Goal: Task Accomplishment & Management: Manage account settings

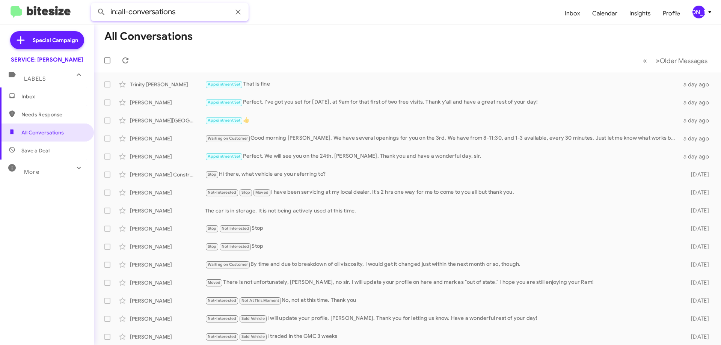
click at [228, 7] on input "in:all-conversations" at bounding box center [170, 12] width 158 height 18
type input "in:all-conversations [PERSON_NAME]"
click at [94, 5] on button at bounding box center [101, 12] width 15 height 15
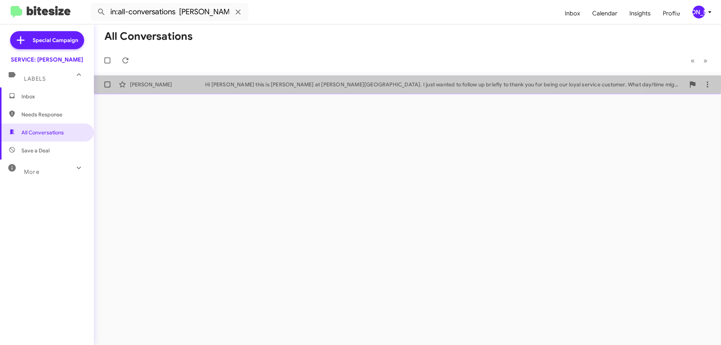
click at [254, 82] on div "Hi [PERSON_NAME] this is [PERSON_NAME] at [PERSON_NAME][GEOGRAPHIC_DATA]. I jus…" at bounding box center [445, 85] width 480 height 8
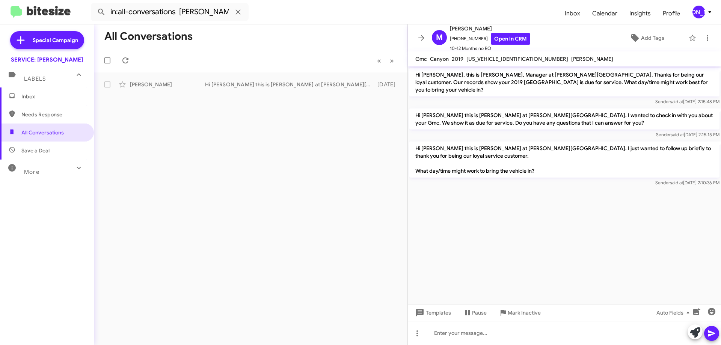
click at [494, 60] on span "[US_VEHICLE_IDENTIFICATION_NUMBER]" at bounding box center [518, 59] width 102 height 7
click at [491, 60] on span "[US_VEHICLE_IDENTIFICATION_NUMBER]" at bounding box center [518, 59] width 102 height 7
click at [492, 60] on span "[US_VEHICLE_IDENTIFICATION_NUMBER]" at bounding box center [518, 59] width 102 height 7
copy span "[US_VEHICLE_IDENTIFICATION_NUMBER]"
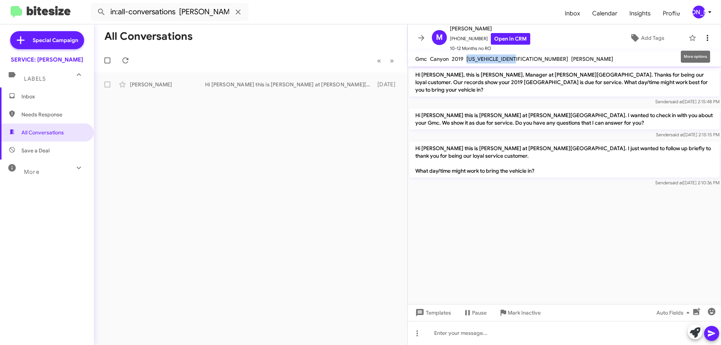
click at [703, 39] on icon at bounding box center [707, 37] width 9 height 9
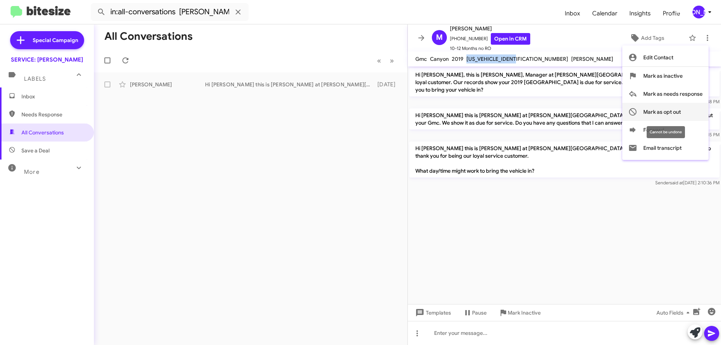
click at [683, 113] on button "Mark as opt out" at bounding box center [666, 112] width 86 height 18
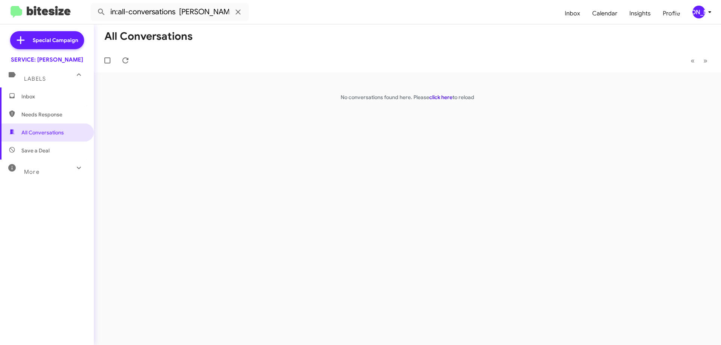
click at [440, 98] on link "click here" at bounding box center [440, 97] width 23 height 7
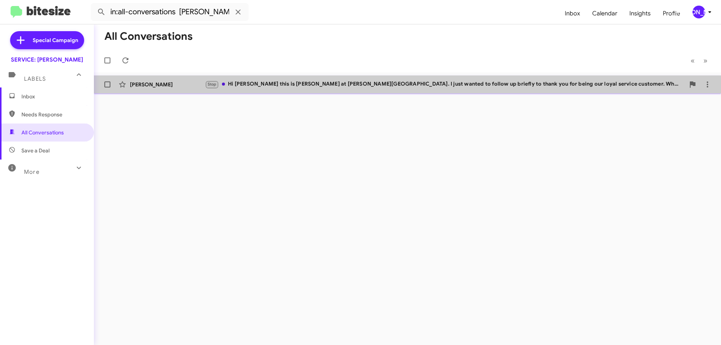
click at [352, 79] on div "[PERSON_NAME] Stop Hi [PERSON_NAME] this is [PERSON_NAME] at [PERSON_NAME][GEOG…" at bounding box center [407, 84] width 615 height 15
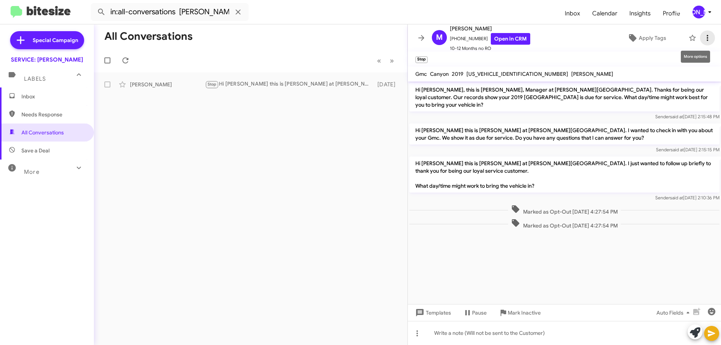
click at [703, 42] on icon at bounding box center [707, 37] width 9 height 9
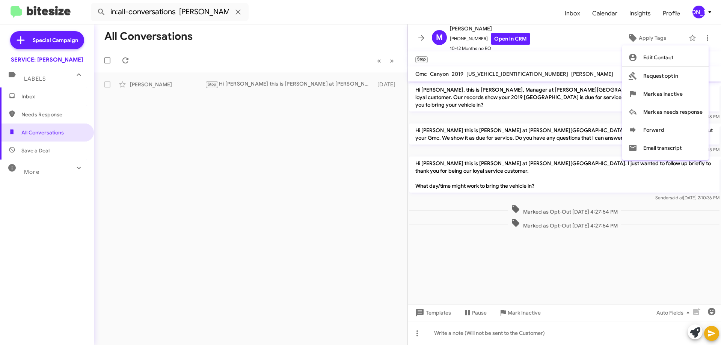
click at [644, 38] on div at bounding box center [360, 172] width 721 height 345
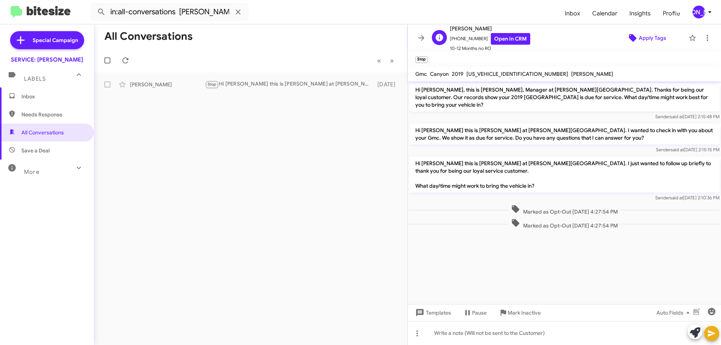
click at [648, 44] on span "Apply Tags" at bounding box center [652, 38] width 27 height 14
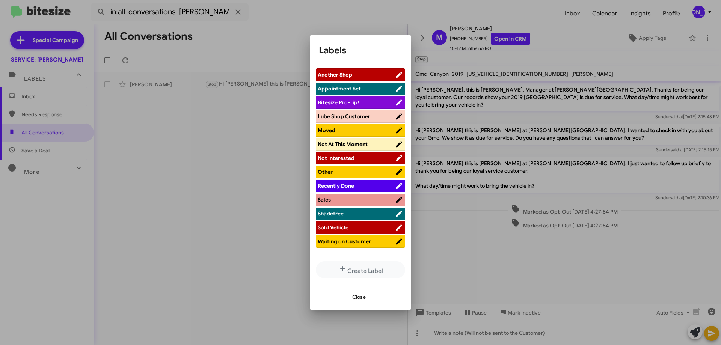
click at [363, 298] on span "Close" at bounding box center [359, 297] width 14 height 14
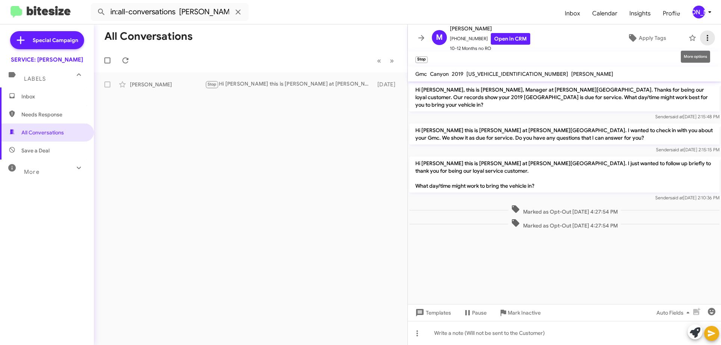
click at [703, 34] on icon at bounding box center [707, 37] width 9 height 9
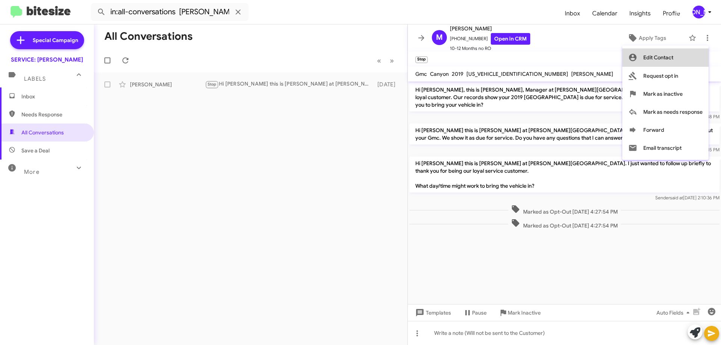
click at [667, 59] on span "Edit Contact" at bounding box center [659, 57] width 30 height 18
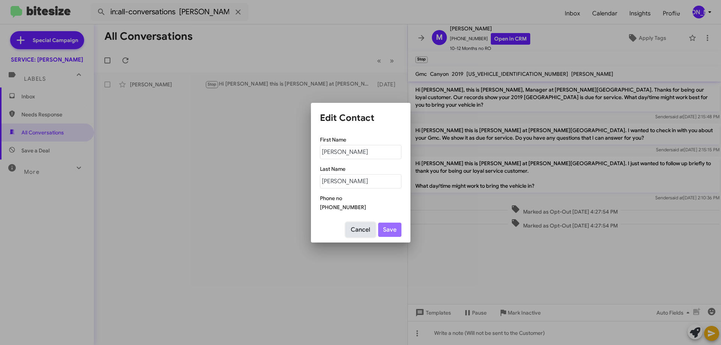
click at [354, 227] on button "Cancel" at bounding box center [360, 230] width 29 height 14
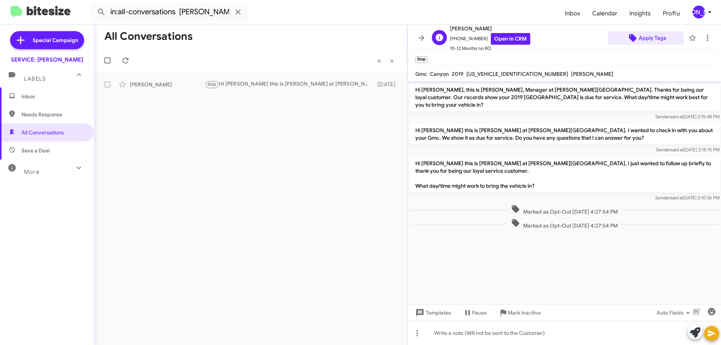
click at [639, 39] on span "Apply Tags" at bounding box center [652, 38] width 27 height 14
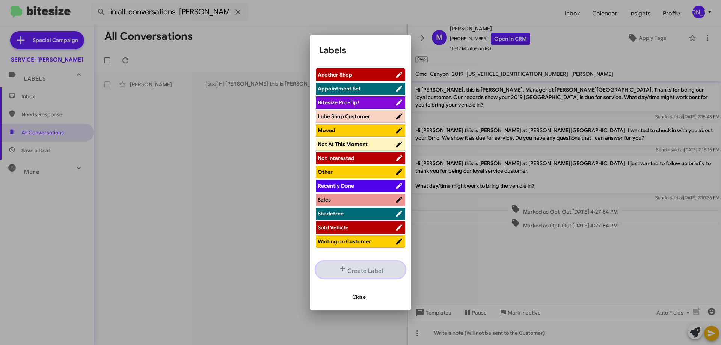
click at [364, 272] on button "Create Label" at bounding box center [360, 269] width 89 height 17
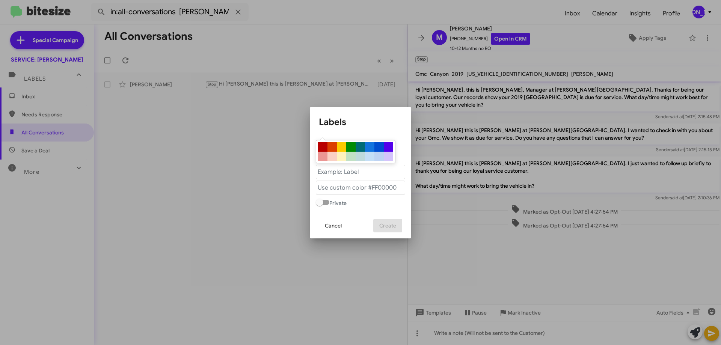
drag, startPoint x: 375, startPoint y: 162, endPoint x: 376, endPoint y: 174, distance: 12.5
click at [375, 162] on div at bounding box center [356, 151] width 80 height 23
click at [378, 176] on "text" at bounding box center [360, 172] width 89 height 14
type "H"
click at [343, 171] on "text" at bounding box center [360, 172] width 89 height 14
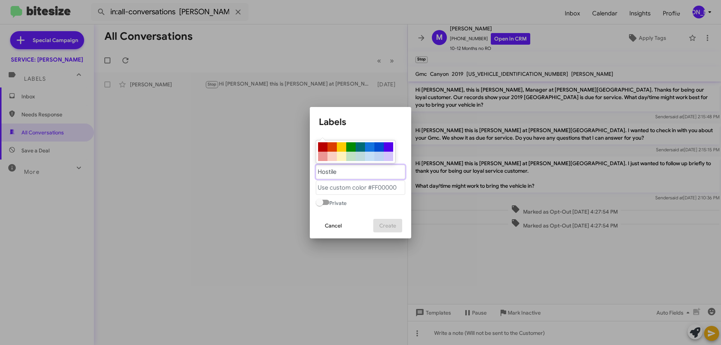
type "Hostile"
click at [320, 145] on div at bounding box center [322, 146] width 9 height 9
type "#b80000"
click at [396, 222] on span "Create" at bounding box center [387, 226] width 17 height 14
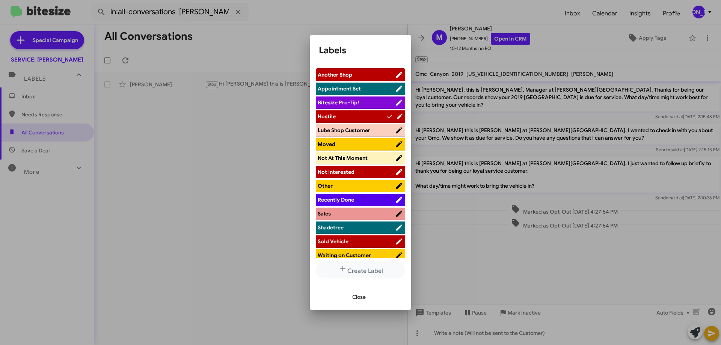
click at [329, 113] on span "Hostile" at bounding box center [327, 116] width 18 height 7
click at [349, 118] on span "Hostile" at bounding box center [356, 117] width 77 height 8
click at [363, 297] on span "Close" at bounding box center [359, 297] width 14 height 14
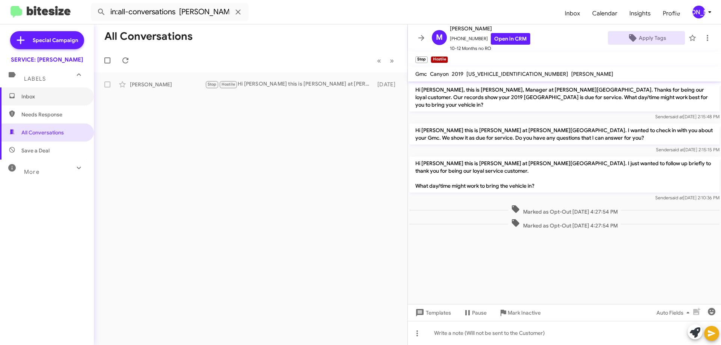
drag, startPoint x: 33, startPoint y: 97, endPoint x: 48, endPoint y: 86, distance: 19.1
click at [33, 98] on span "Inbox" at bounding box center [53, 97] width 64 height 8
